Goal: Task Accomplishment & Management: Manage account settings

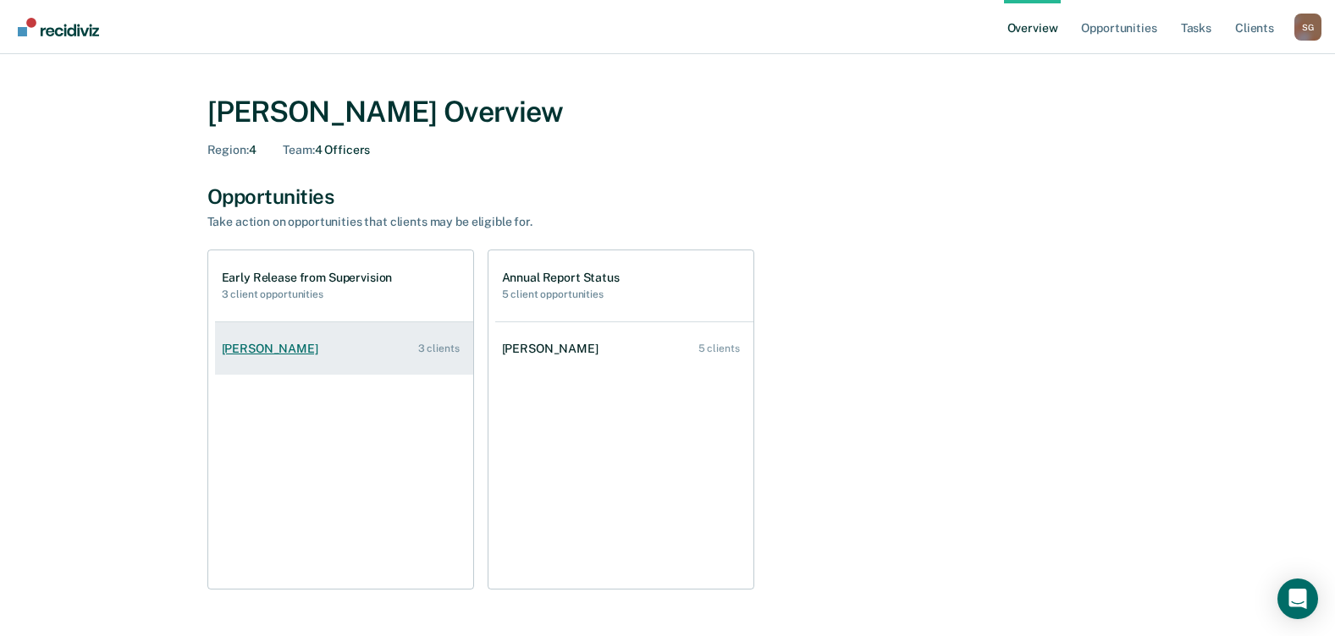
click at [251, 350] on div "[PERSON_NAME]" at bounding box center [273, 349] width 103 height 14
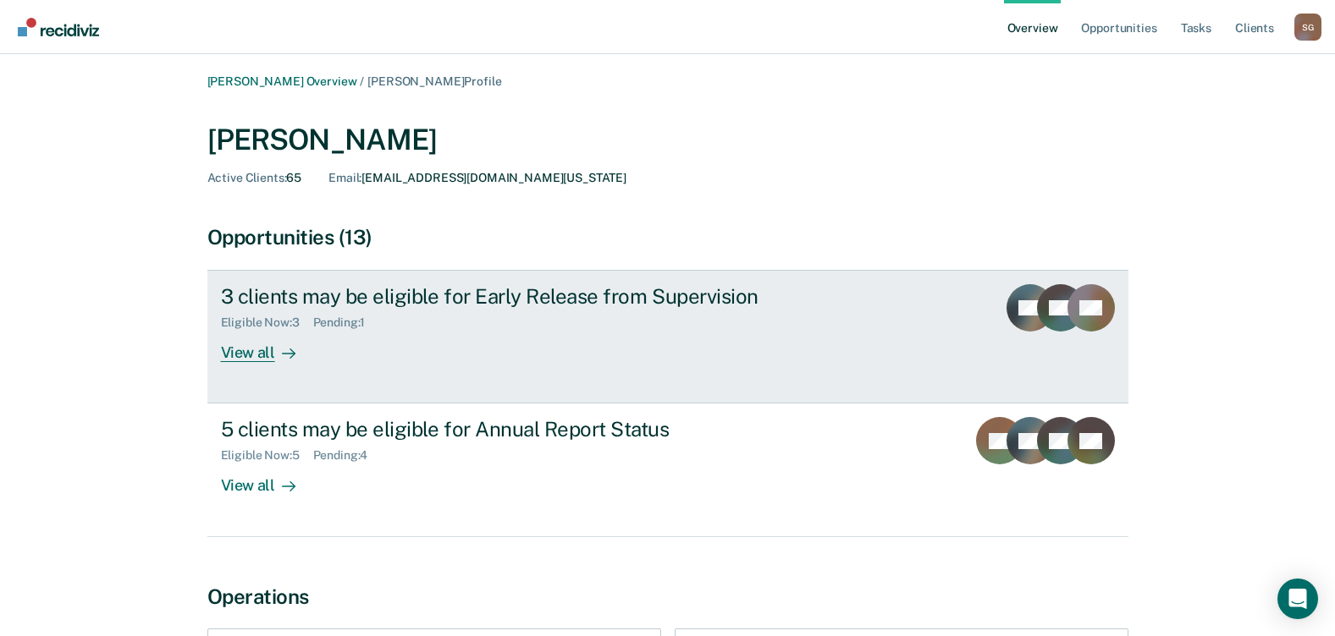
click at [245, 361] on div "View all" at bounding box center [268, 346] width 95 height 33
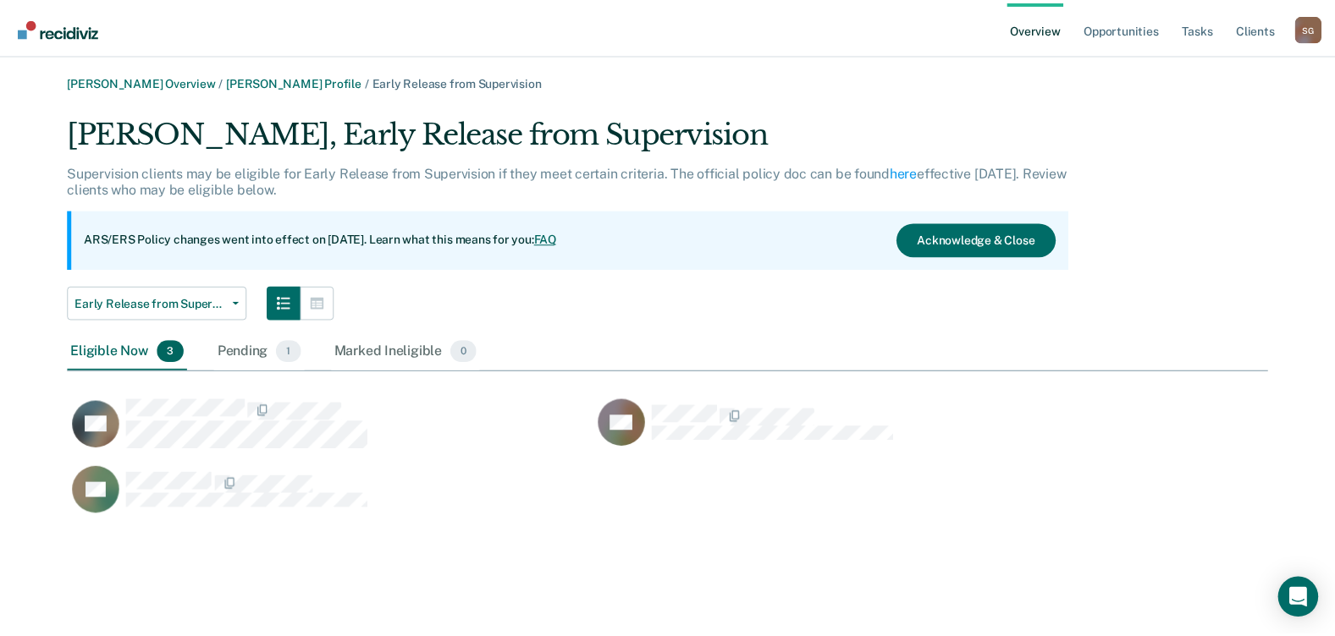
scroll to position [405, 1199]
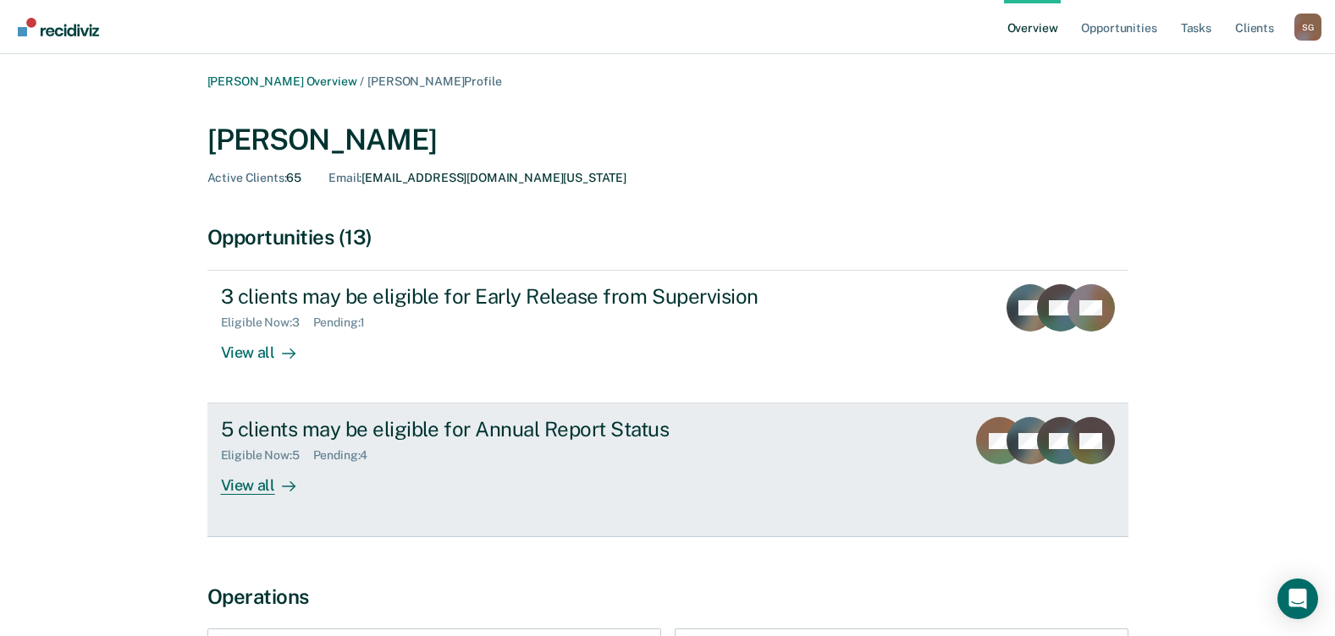
click at [256, 482] on div "View all" at bounding box center [268, 479] width 95 height 33
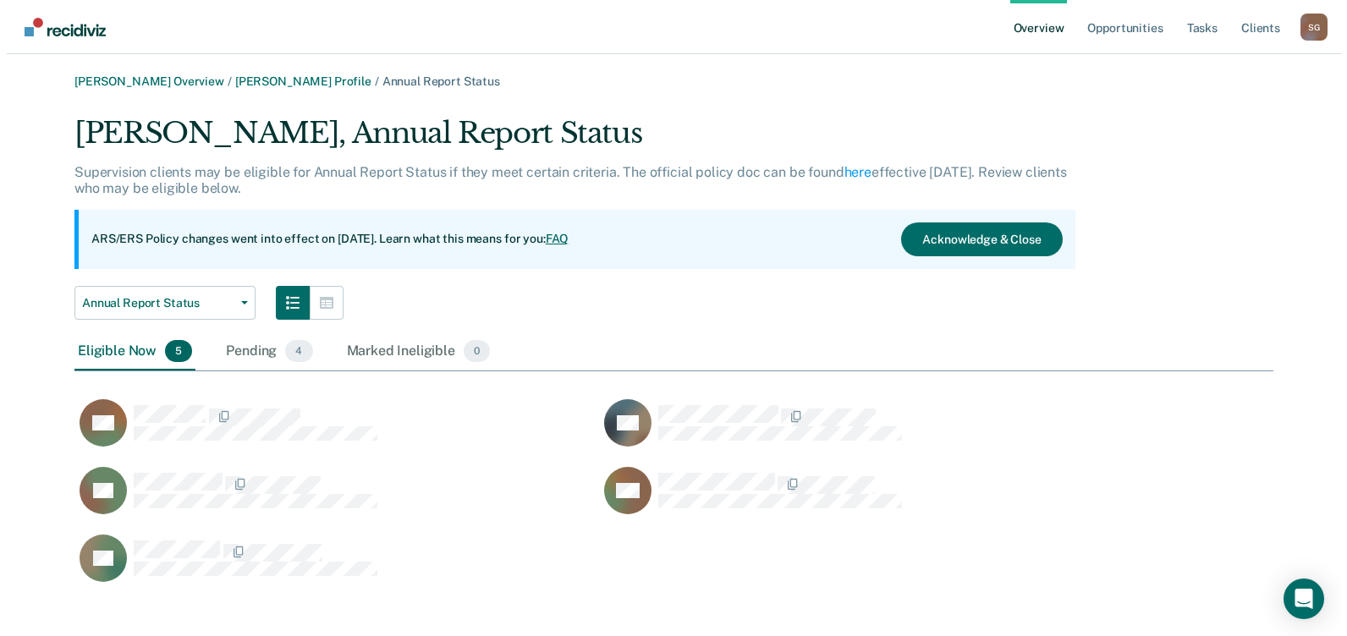
scroll to position [473, 1187]
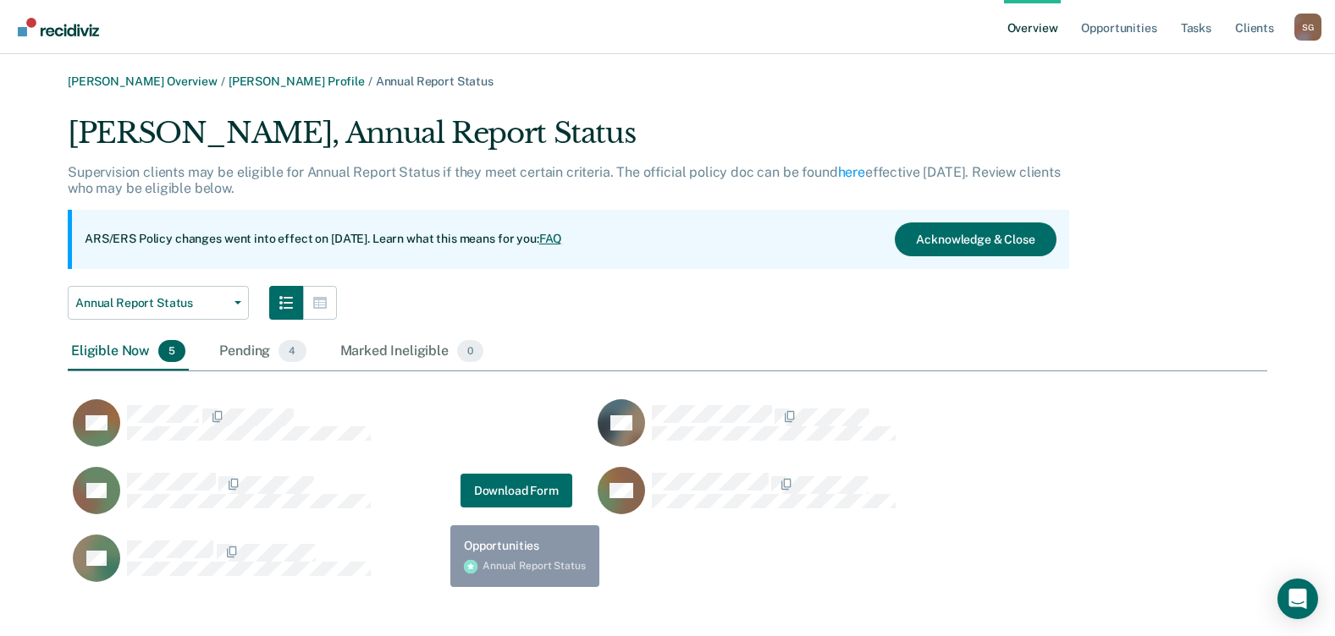
drag, startPoint x: 0, startPoint y: 4, endPoint x: 438, endPoint y: 513, distance: 671.0
click at [438, 513] on div "RP Download Form" at bounding box center [320, 490] width 504 height 49
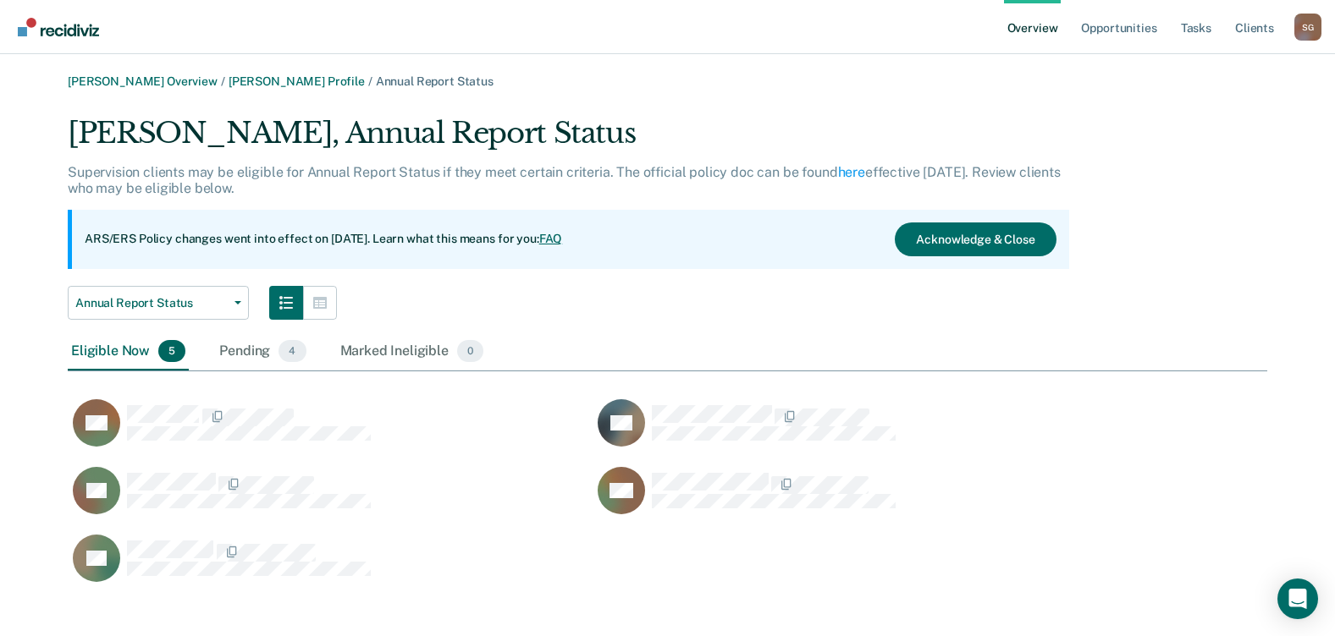
click at [690, 311] on div "Annual Report Status Annual Report Status Early Release from Supervision" at bounding box center [568, 303] width 1001 height 34
click at [234, 357] on div "Pending 4" at bounding box center [262, 351] width 93 height 37
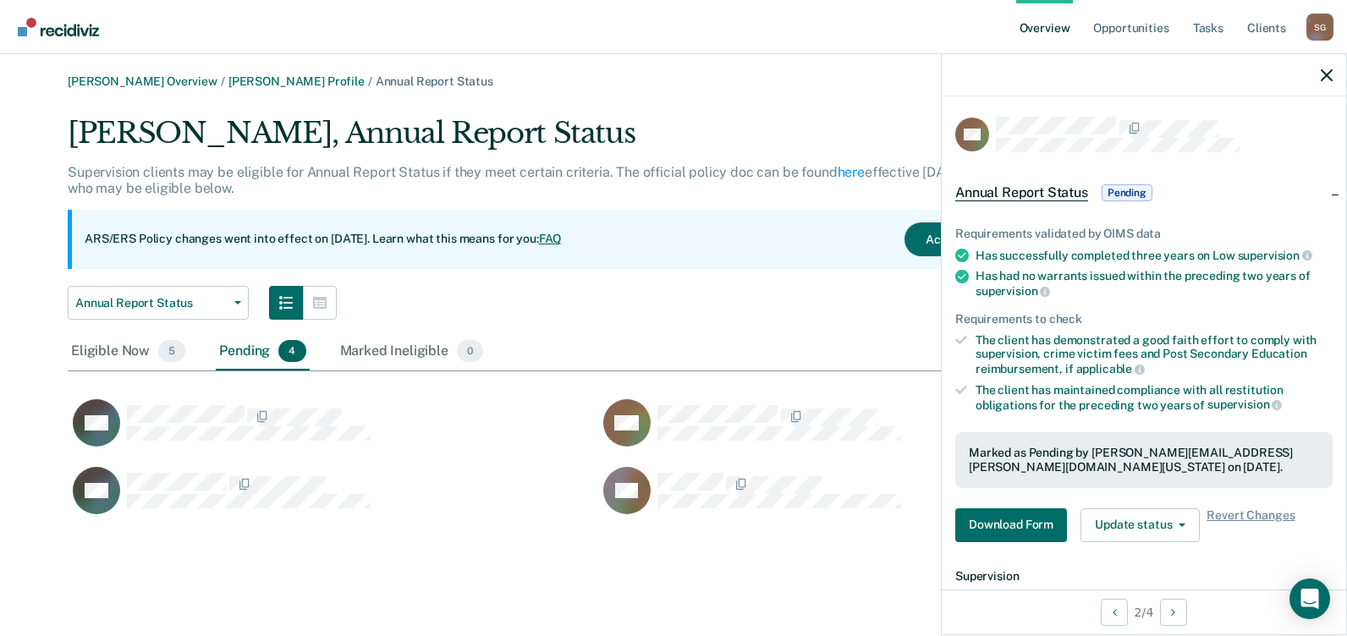
scroll to position [405, 1199]
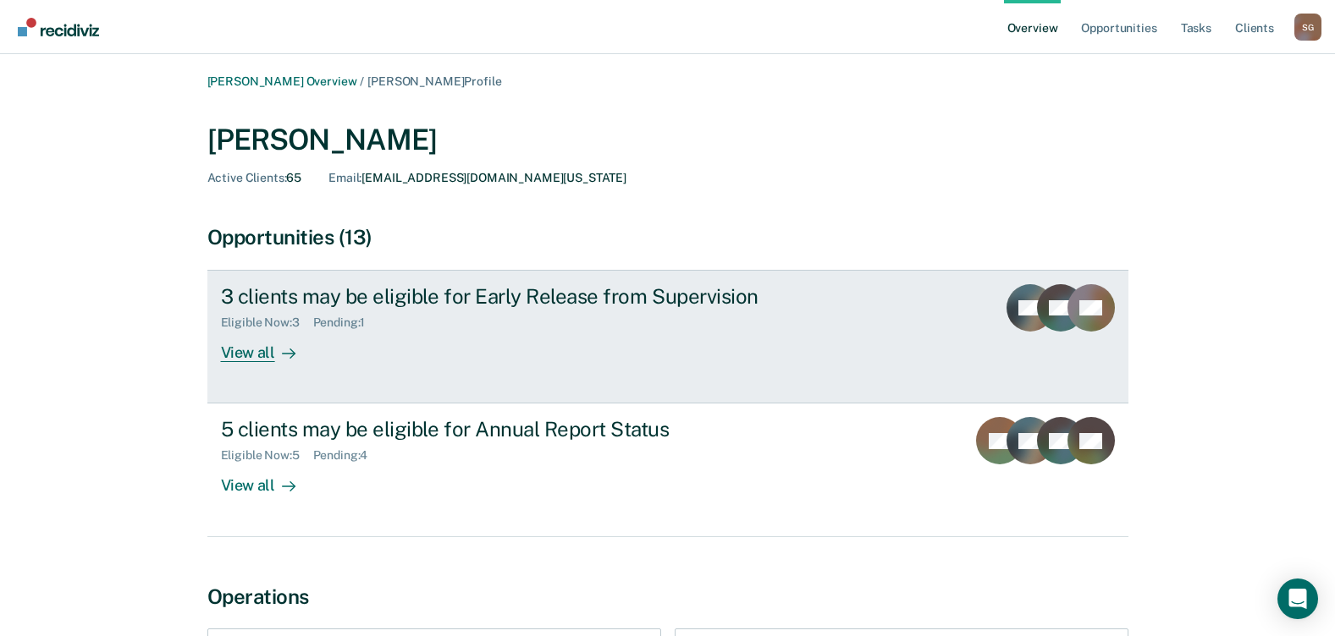
click at [262, 355] on div "View all" at bounding box center [268, 346] width 95 height 33
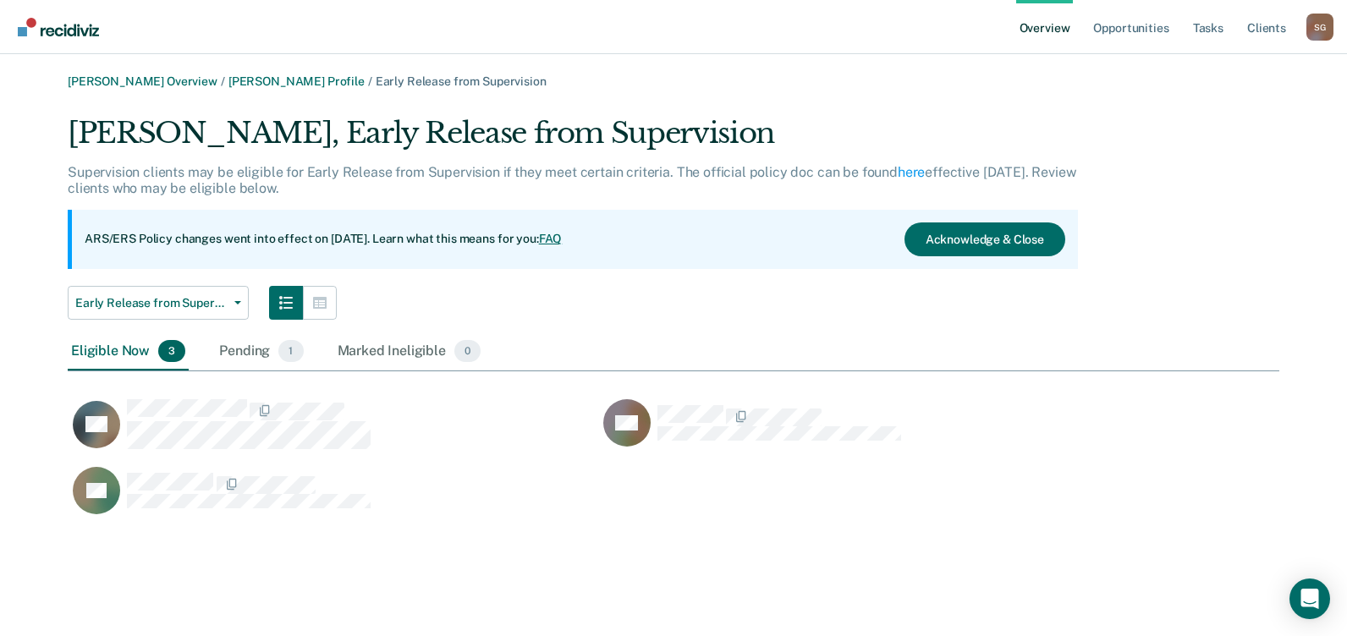
scroll to position [405, 1199]
click at [248, 350] on div "Pending 1" at bounding box center [261, 351] width 91 height 37
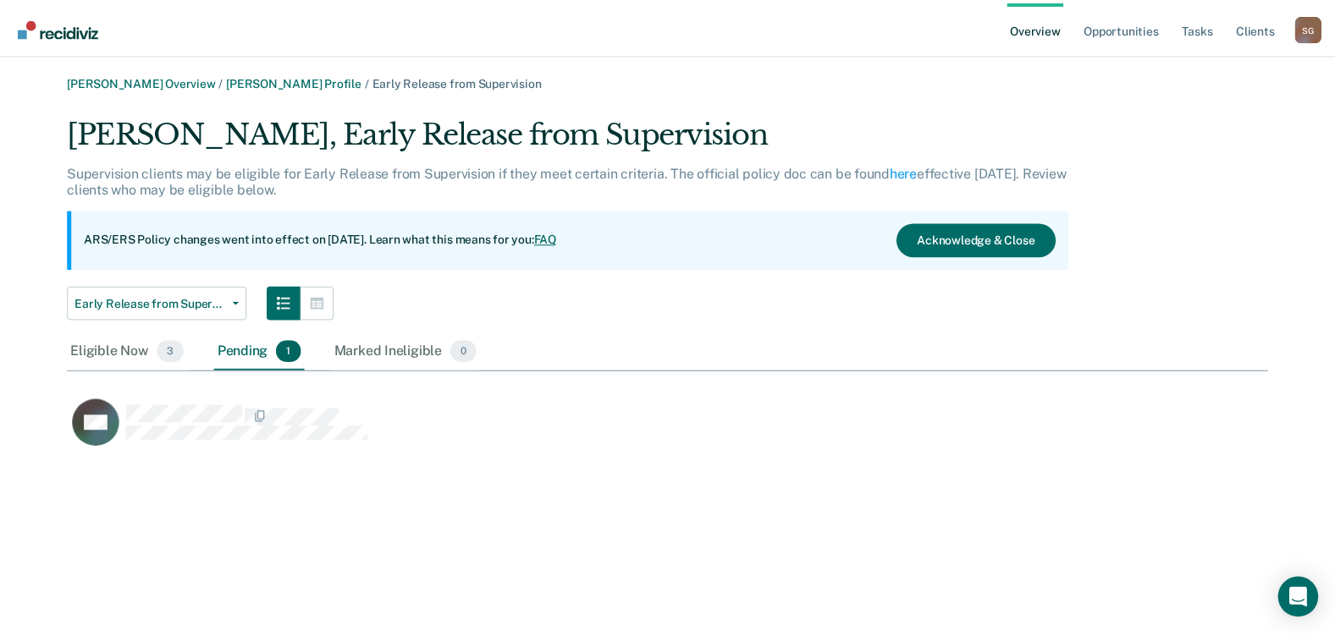
scroll to position [338, 1199]
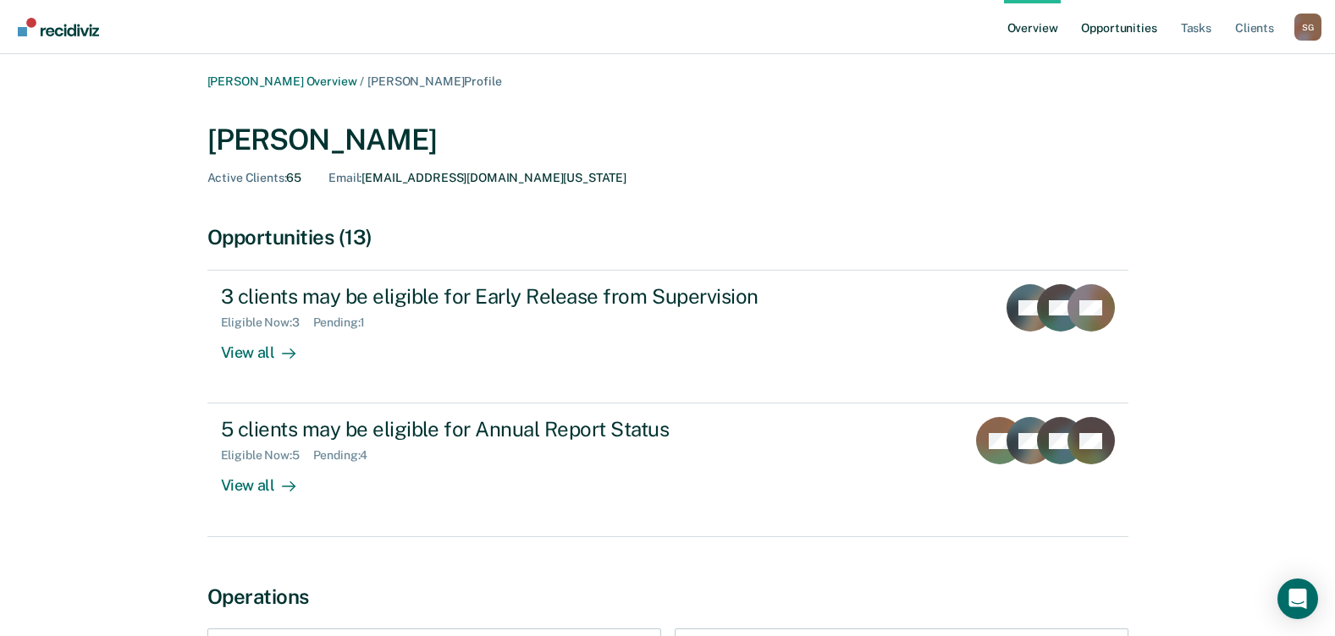
click at [1099, 30] on link "Opportunities" at bounding box center [1118, 27] width 82 height 54
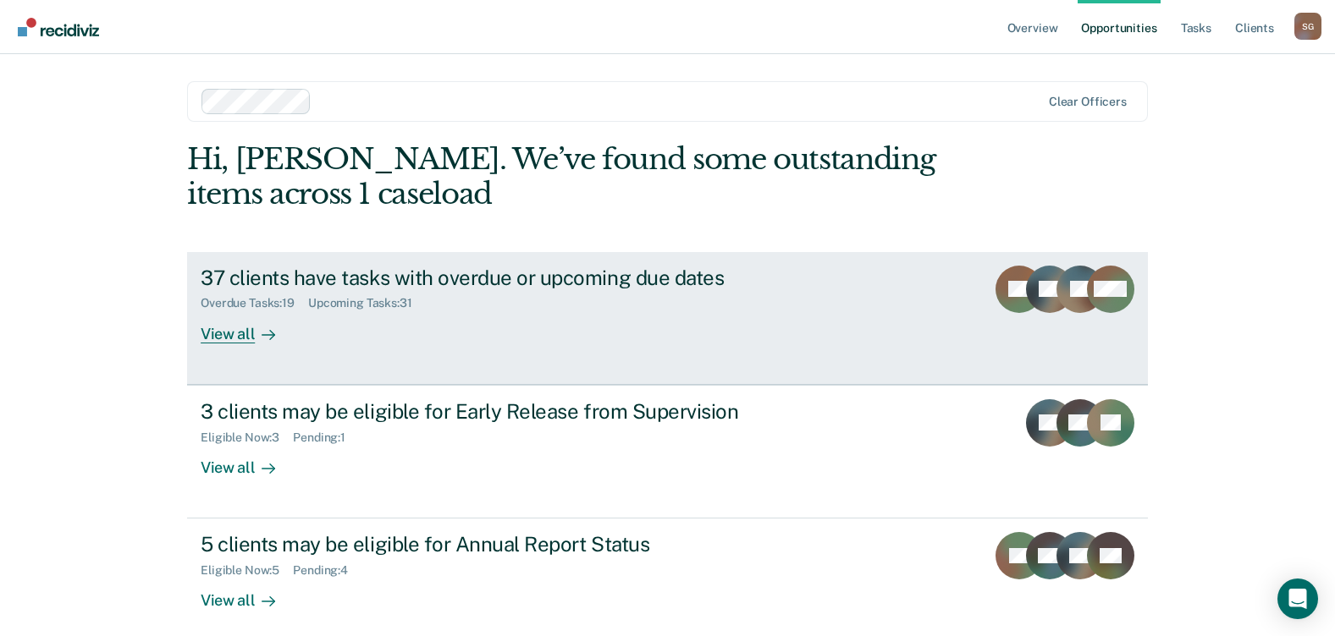
click at [233, 334] on div "View all" at bounding box center [248, 327] width 95 height 33
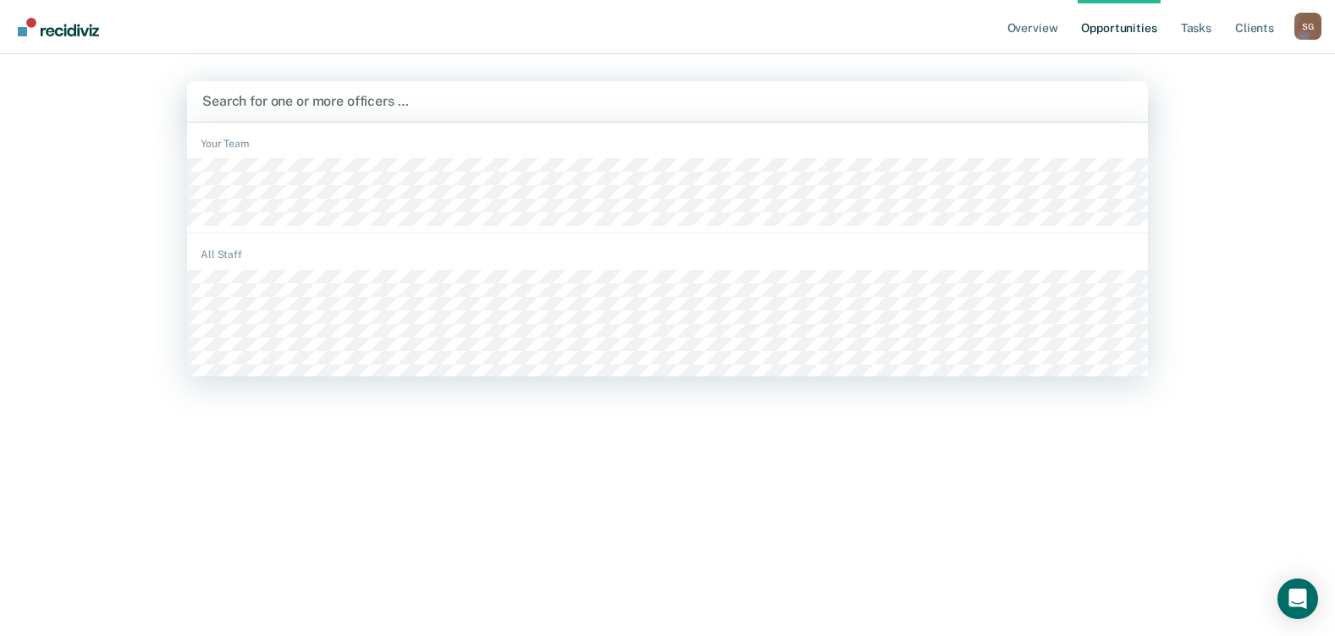
click at [283, 104] on div at bounding box center [667, 100] width 930 height 19
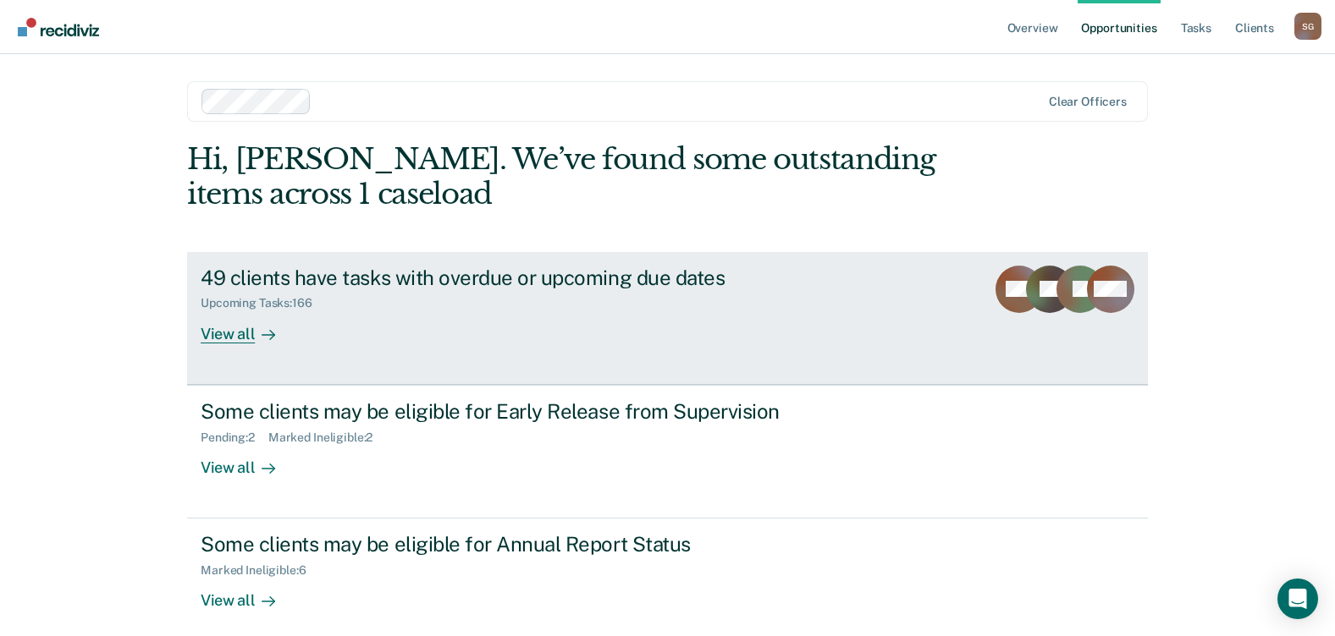
click at [222, 330] on div "View all" at bounding box center [248, 327] width 95 height 33
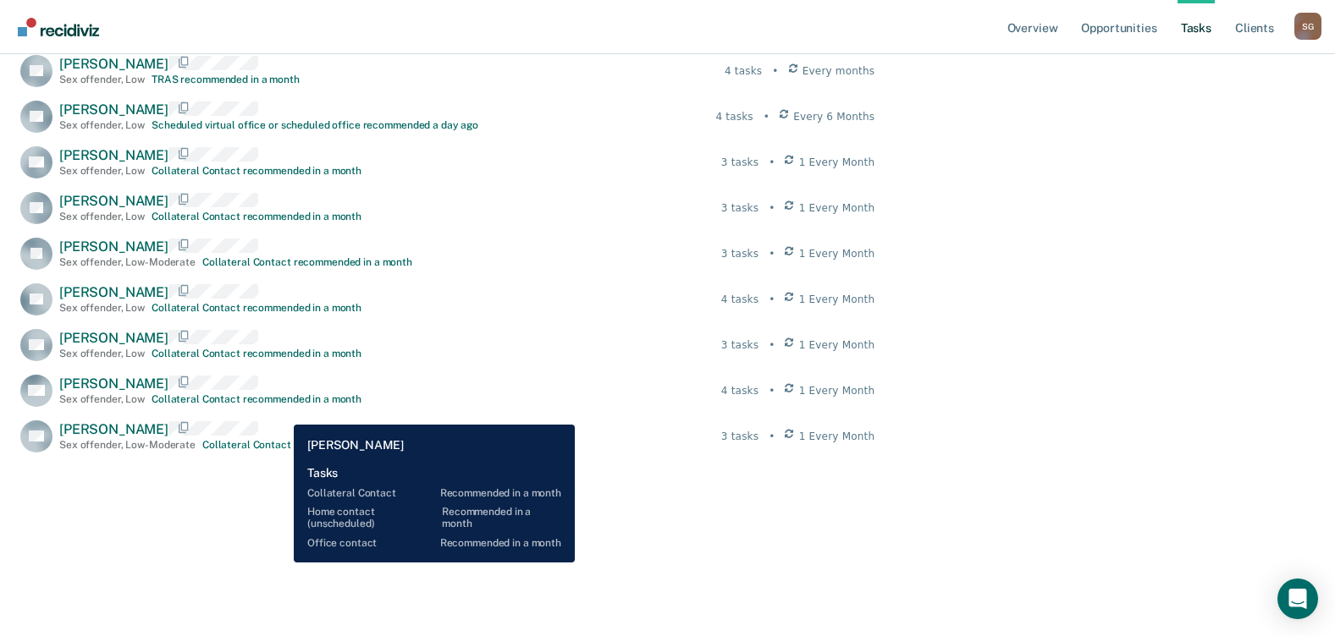
scroll to position [2577, 0]
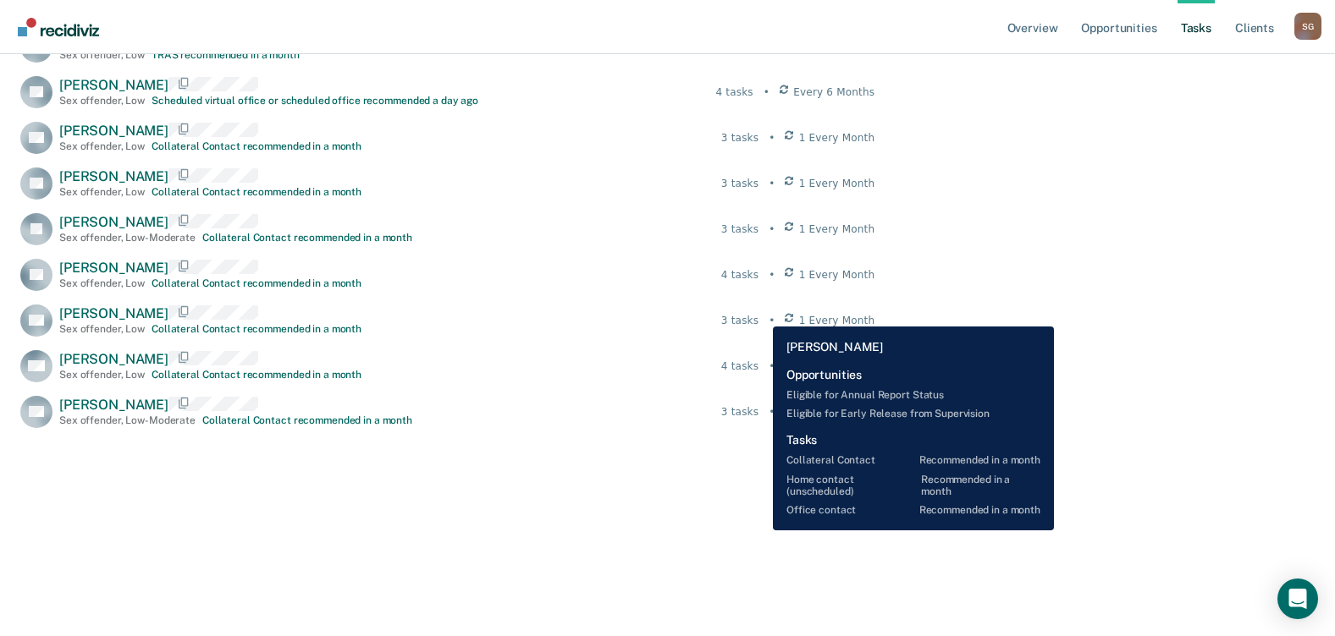
click at [758, 314] on div "3 tasks" at bounding box center [739, 320] width 37 height 15
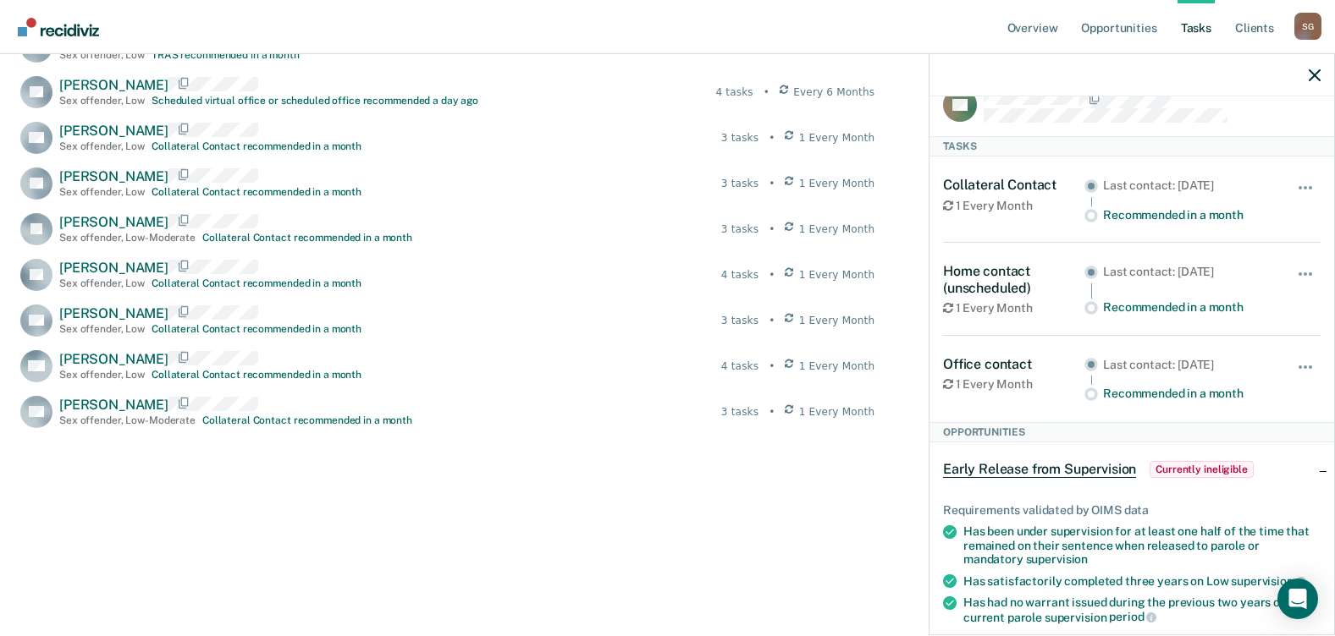
scroll to position [0, 0]
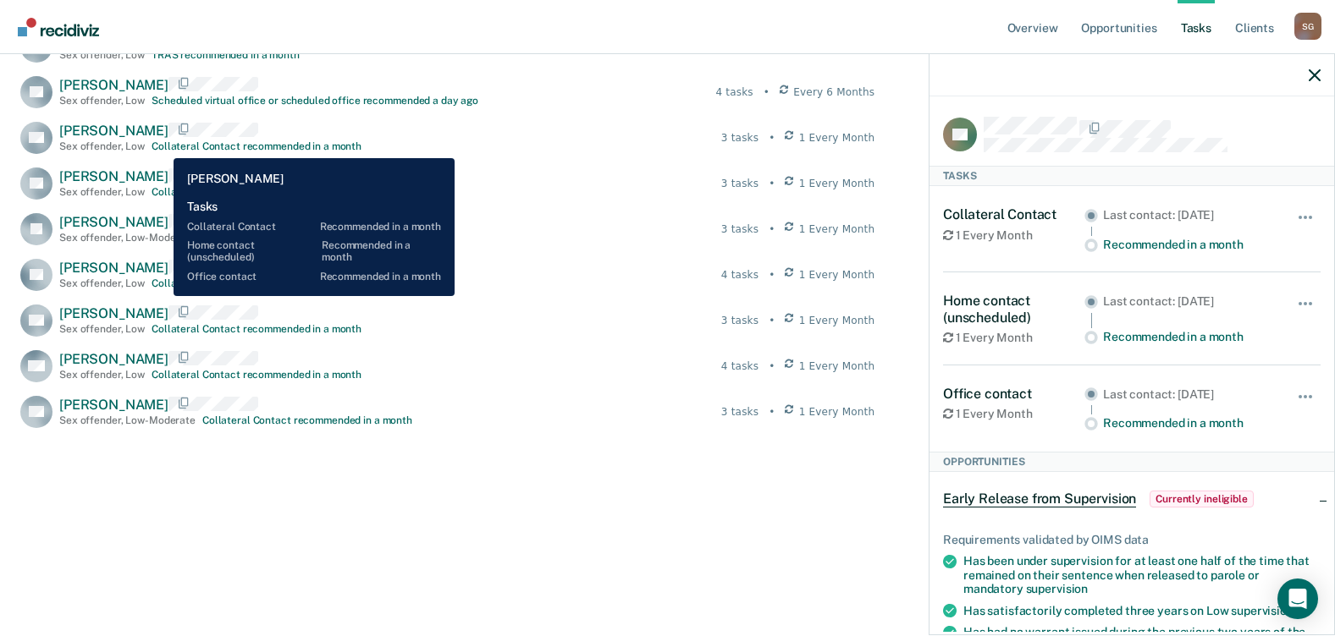
click at [161, 146] on div "Collateral Contact recommended in a month" at bounding box center [256, 146] width 210 height 12
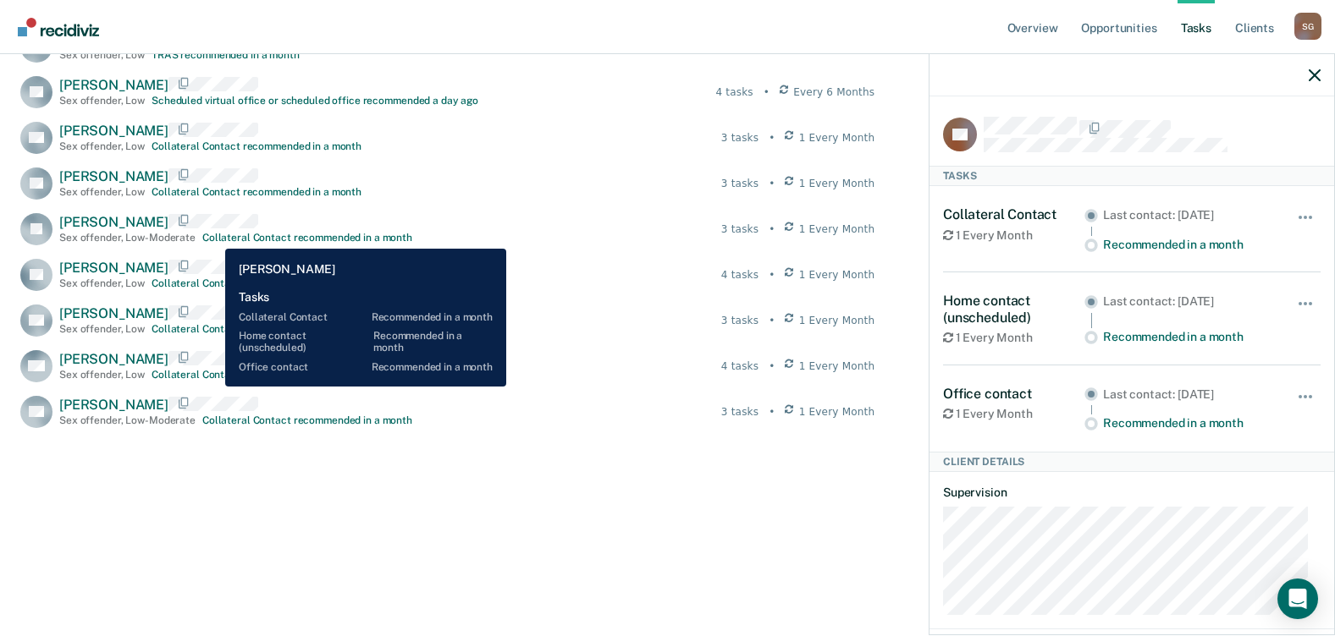
click at [212, 236] on div "Collateral Contact recommended in a month" at bounding box center [307, 238] width 210 height 12
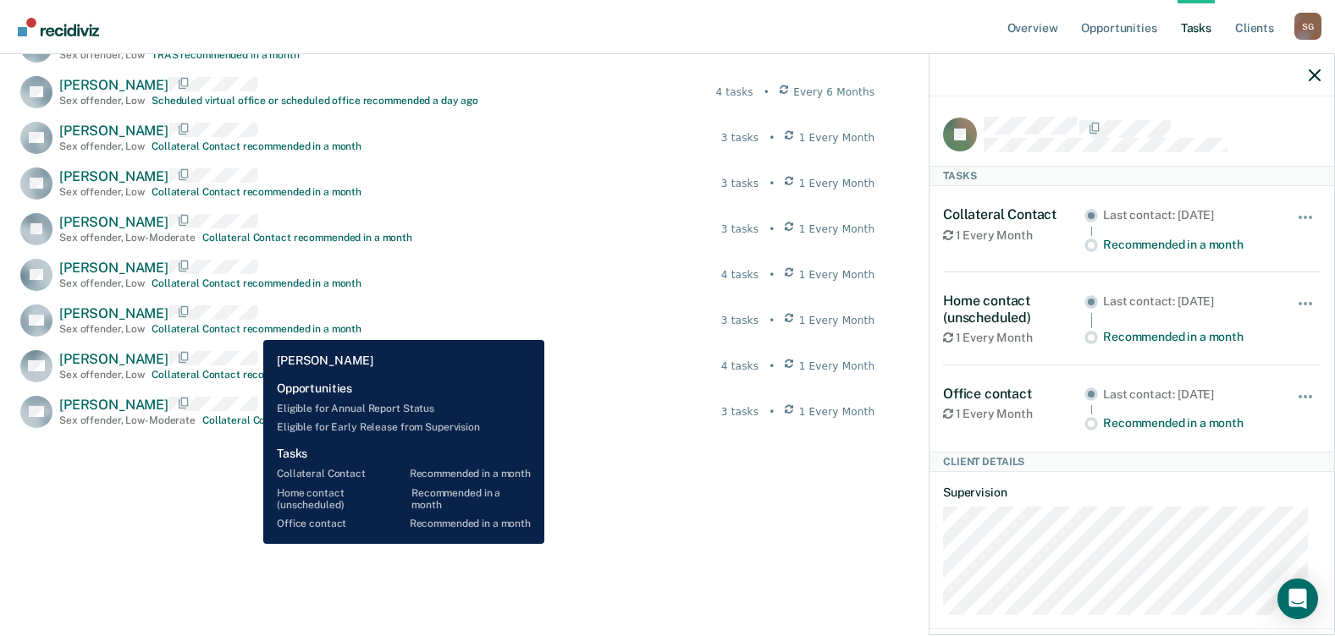
click at [251, 328] on div "Collateral Contact recommended in a month" at bounding box center [256, 329] width 210 height 12
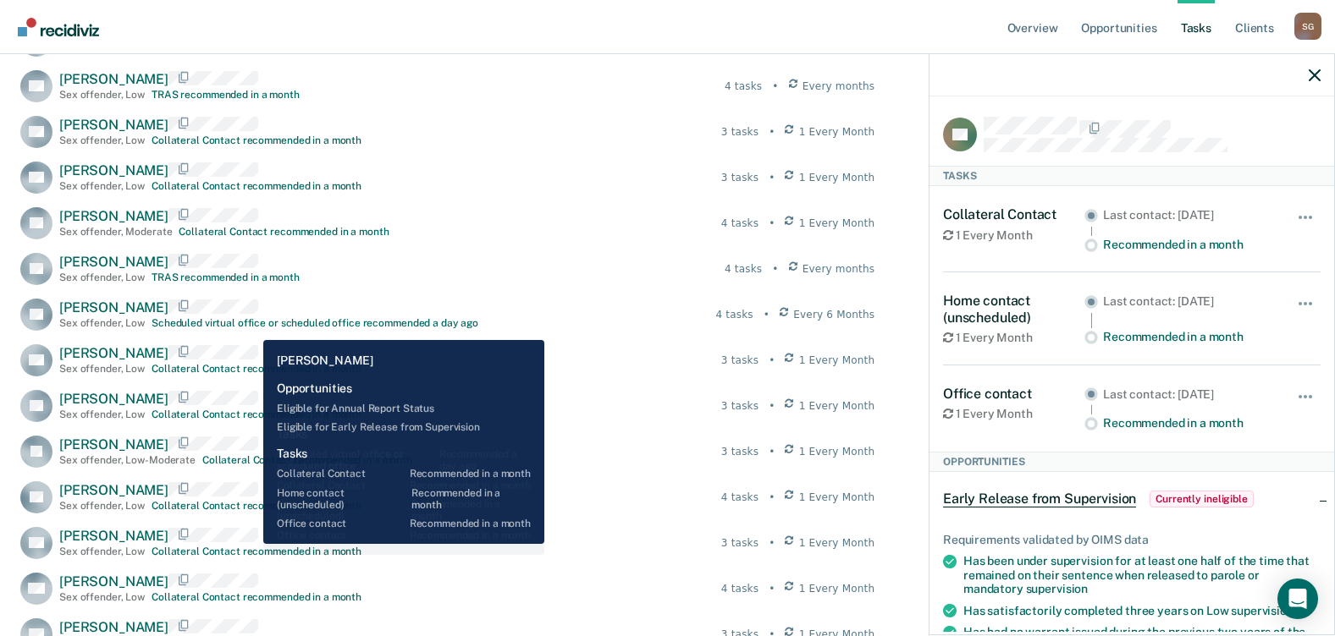
scroll to position [2323, 0]
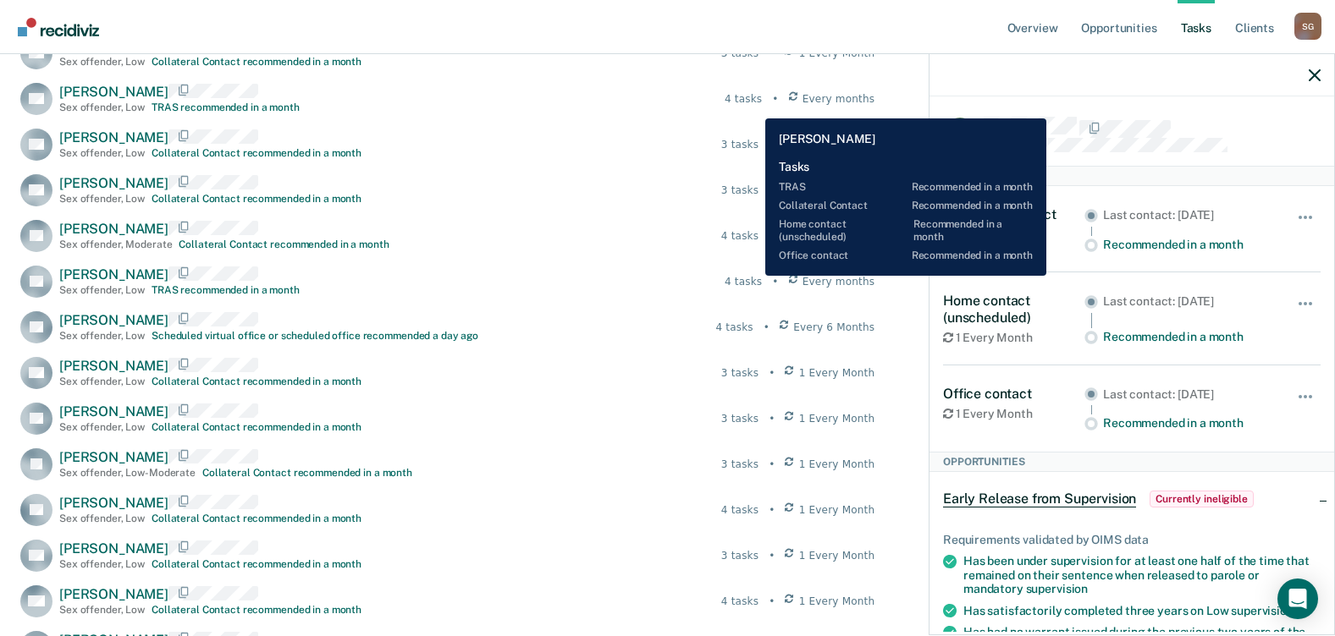
click at [752, 107] on div "4 tasks" at bounding box center [742, 98] width 37 height 15
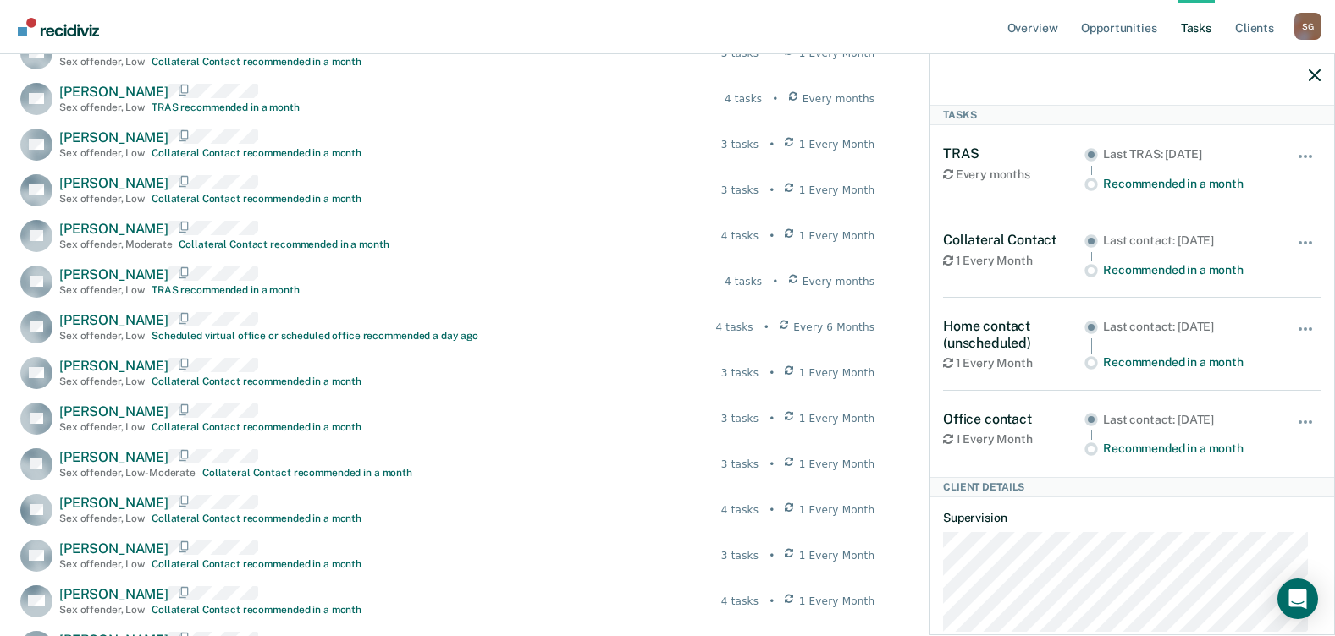
scroll to position [0, 0]
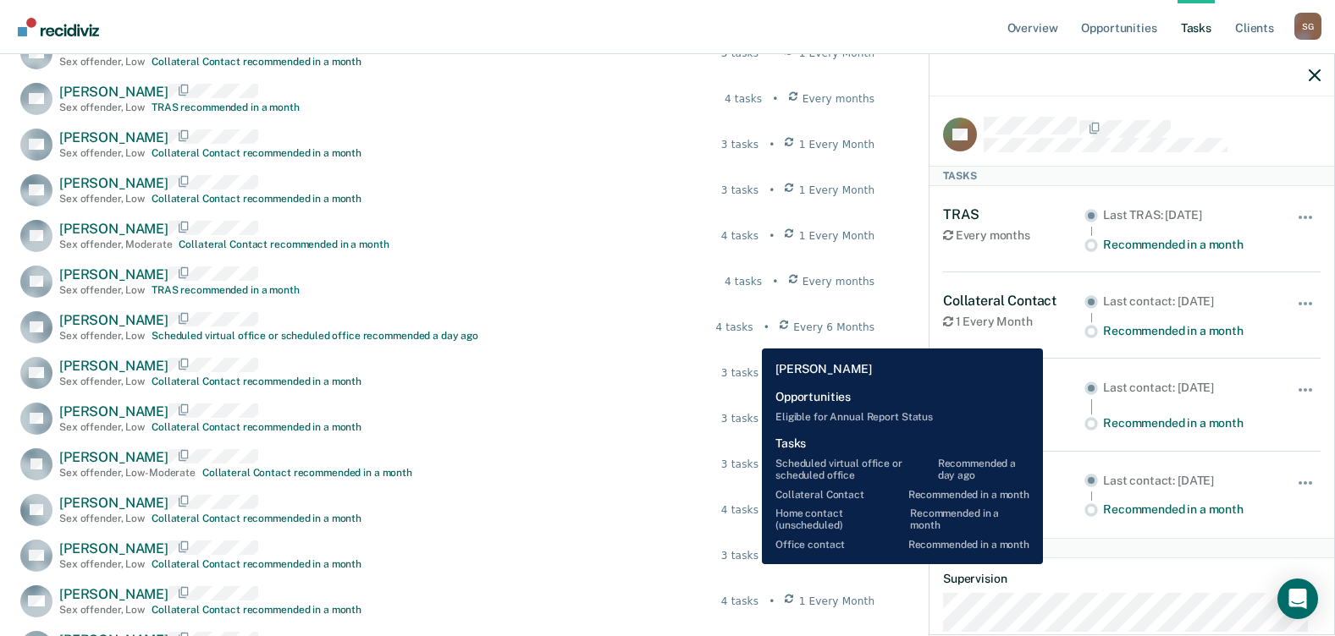
click at [749, 335] on div "4 tasks" at bounding box center [733, 327] width 37 height 15
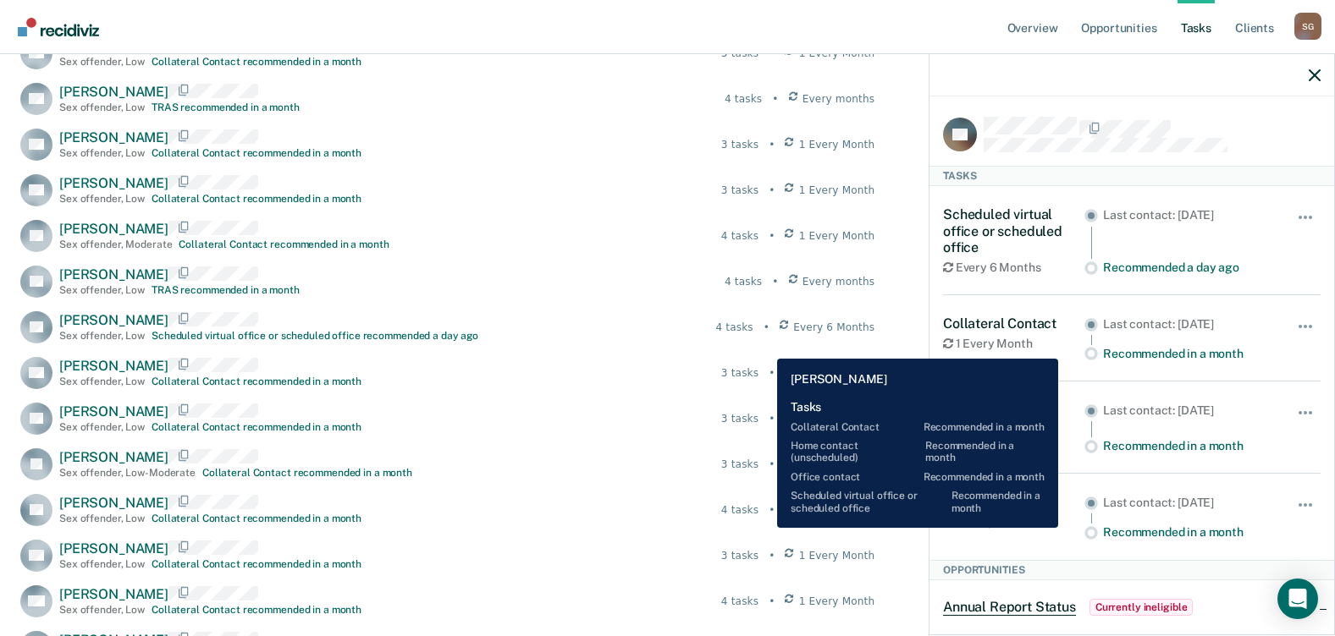
click at [758, 518] on div "4 tasks" at bounding box center [739, 510] width 37 height 15
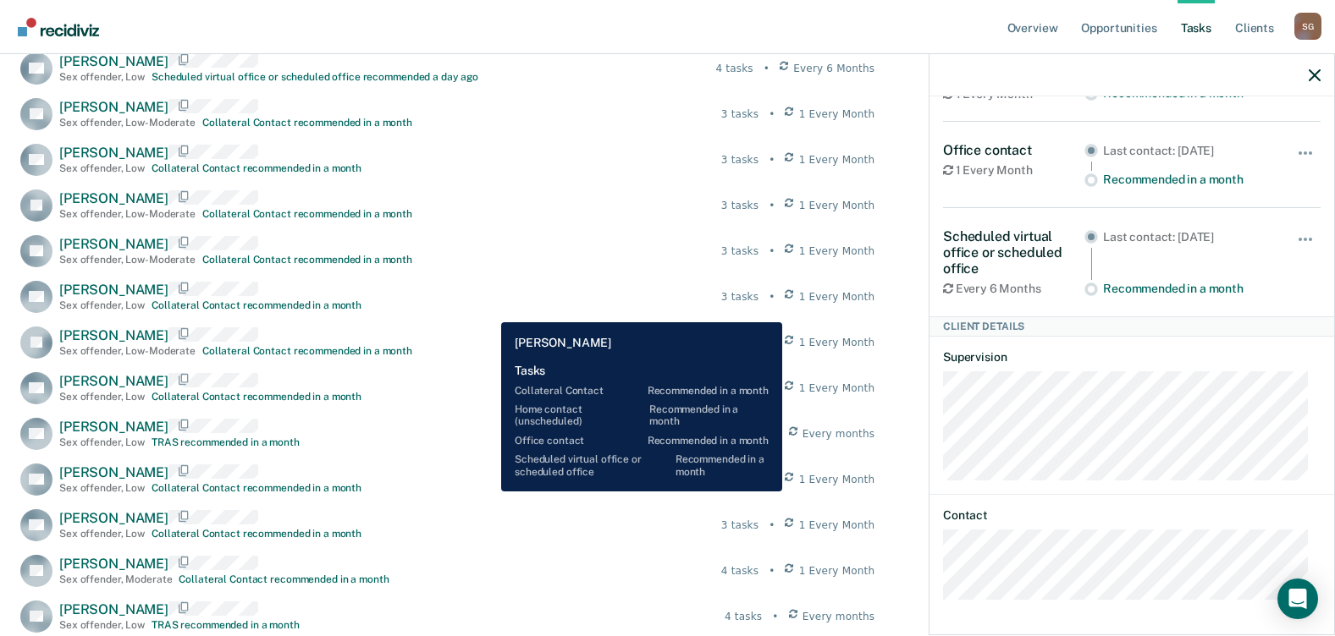
scroll to position [1985, 0]
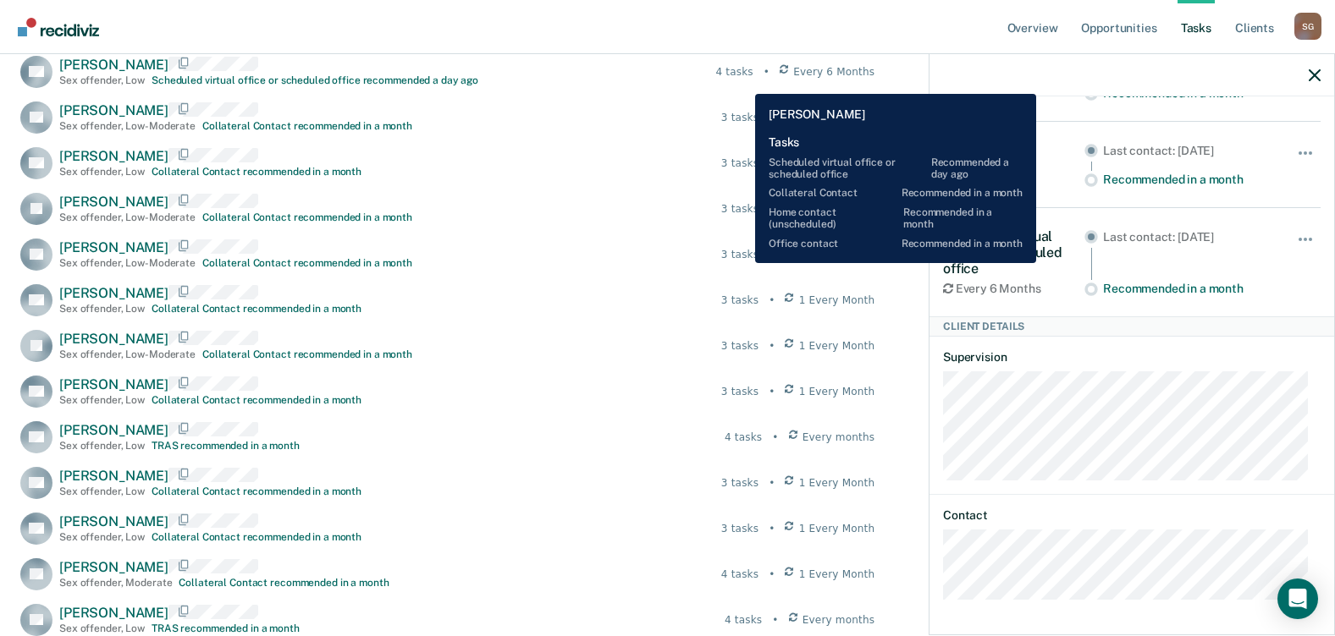
click at [742, 80] on div "4 tasks" at bounding box center [733, 71] width 37 height 15
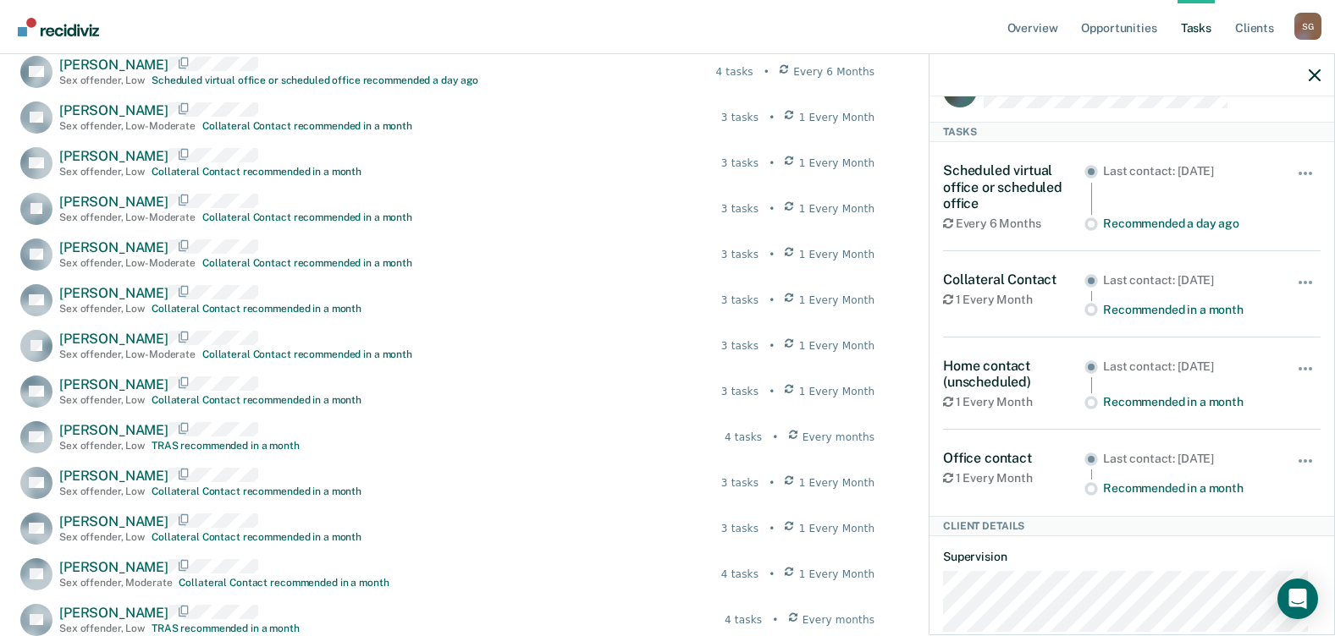
scroll to position [0, 0]
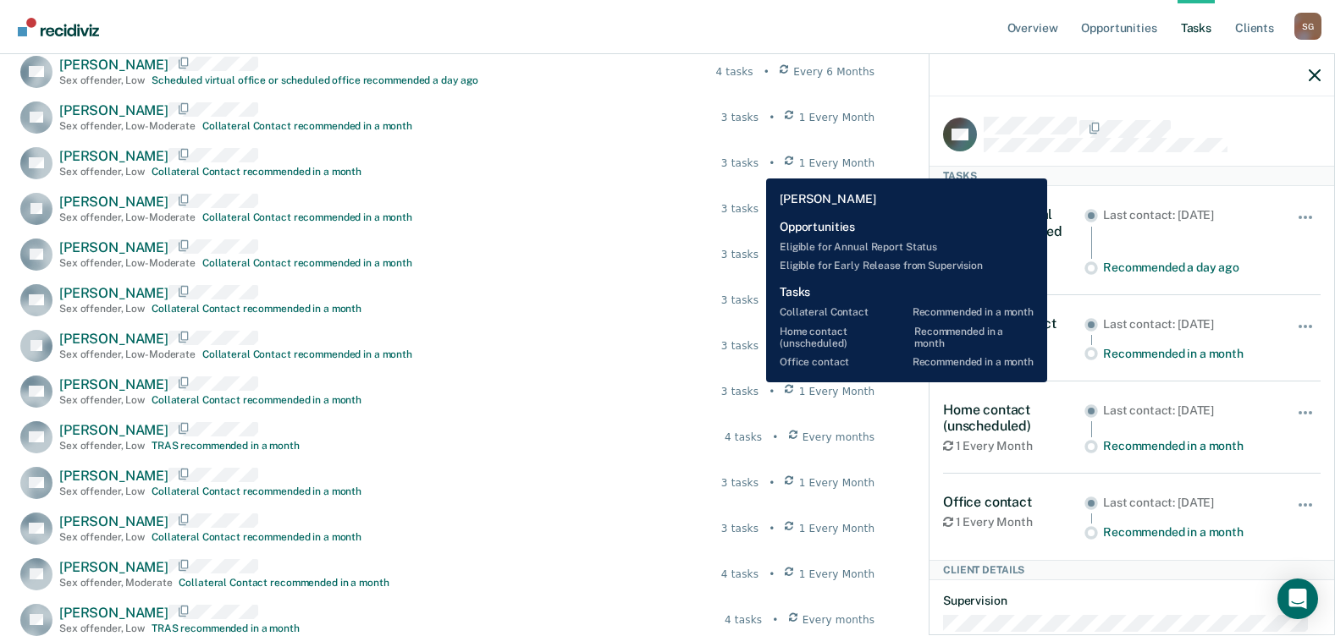
click at [753, 167] on div "RC [PERSON_NAME] Sex offender , Low Collateral Contact recommended in a month 3…" at bounding box center [447, 163] width 854 height 32
